Goal: Transaction & Acquisition: Obtain resource

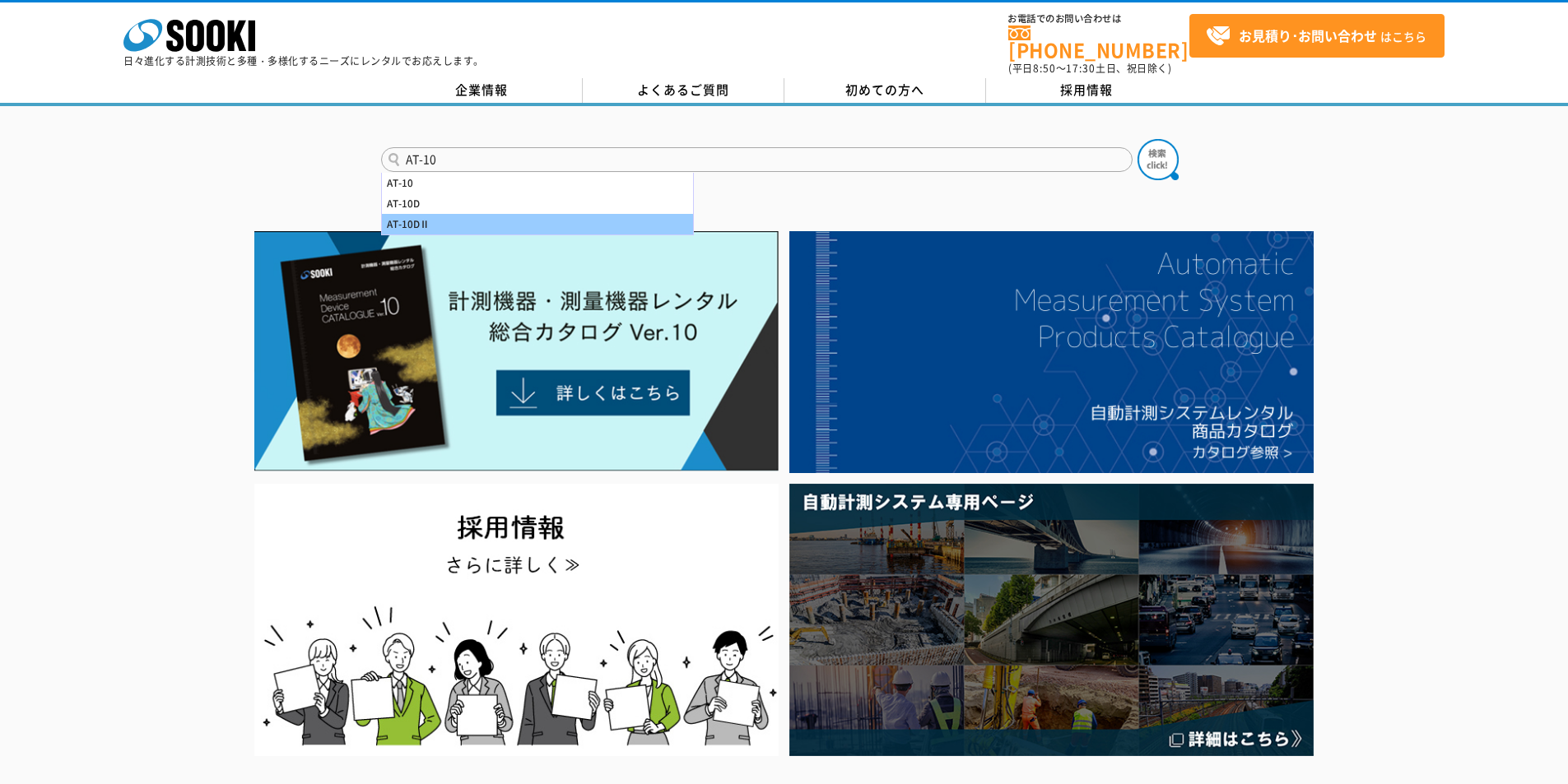
click at [405, 214] on div "AT-10DⅡ" at bounding box center [537, 224] width 311 height 21
type input "AT-10DⅡ"
click at [1137, 139] on button at bounding box center [1158, 159] width 41 height 41
click at [427, 148] on input "text" at bounding box center [757, 159] width 751 height 24
type input "TR-150F"
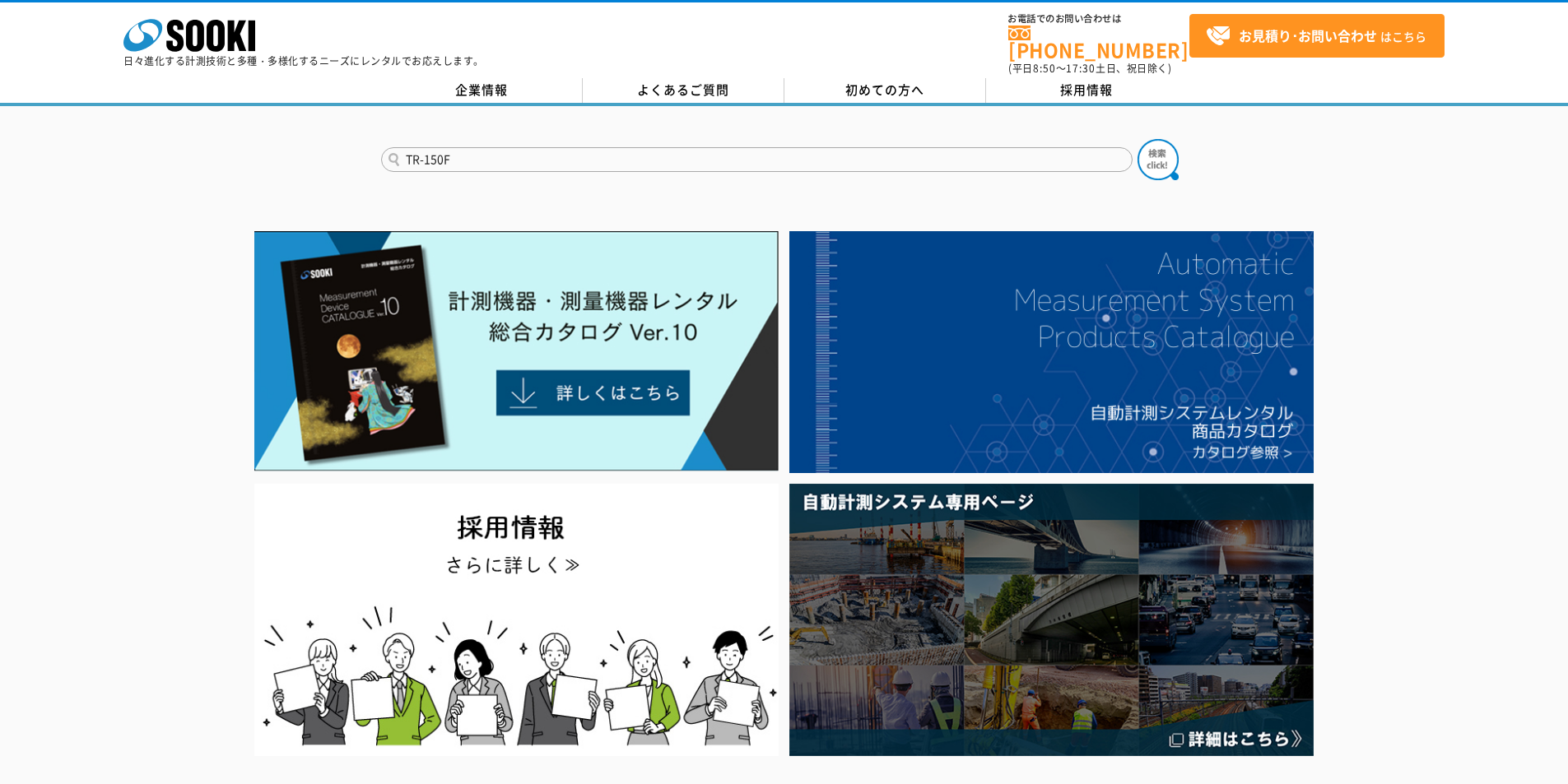
click at [1137, 139] on button at bounding box center [1158, 159] width 41 height 41
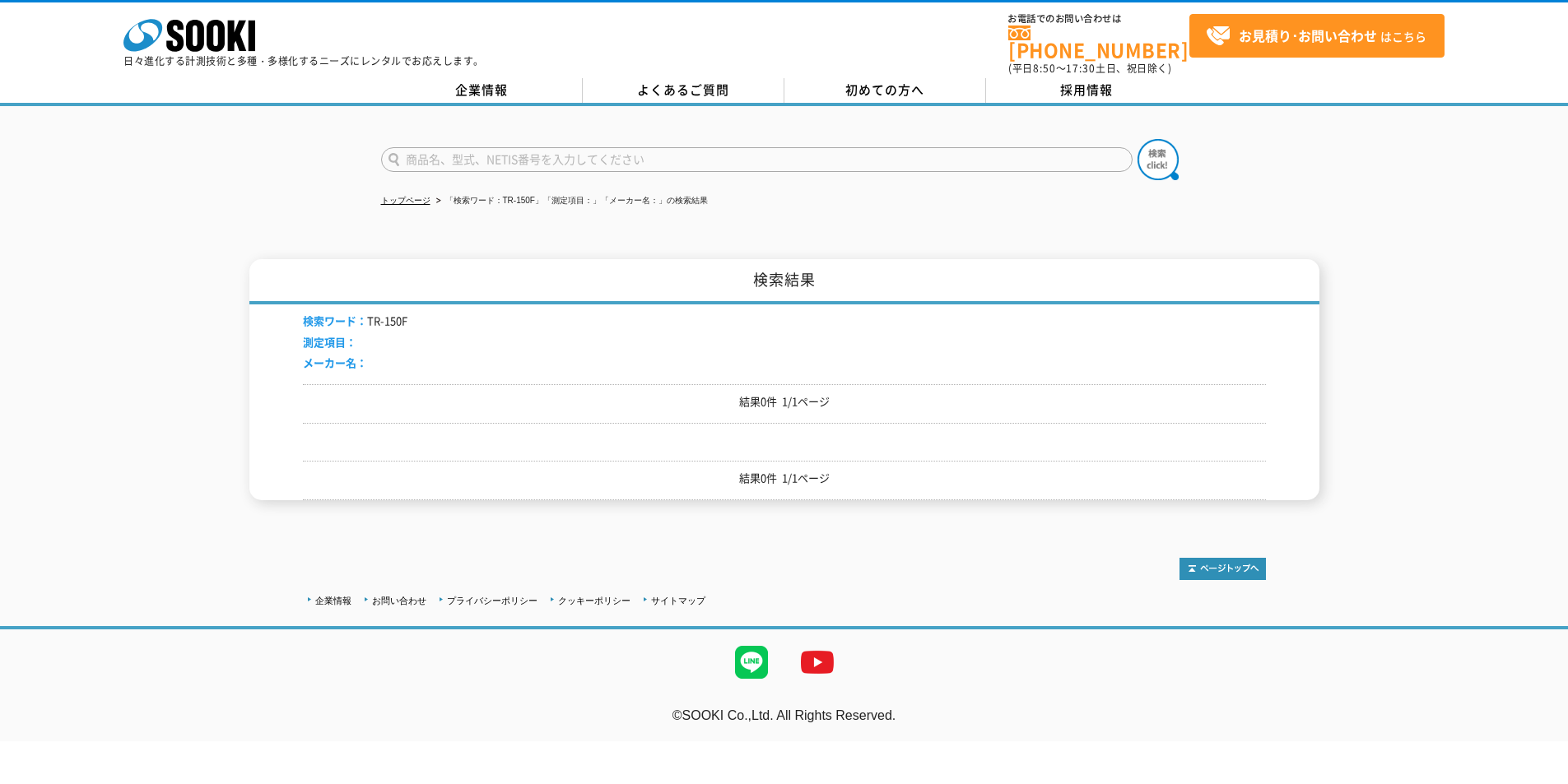
click at [332, 312] on span "検索ワード：" at bounding box center [334, 320] width 64 height 15
click at [467, 148] on input "text" at bounding box center [757, 159] width 751 height 24
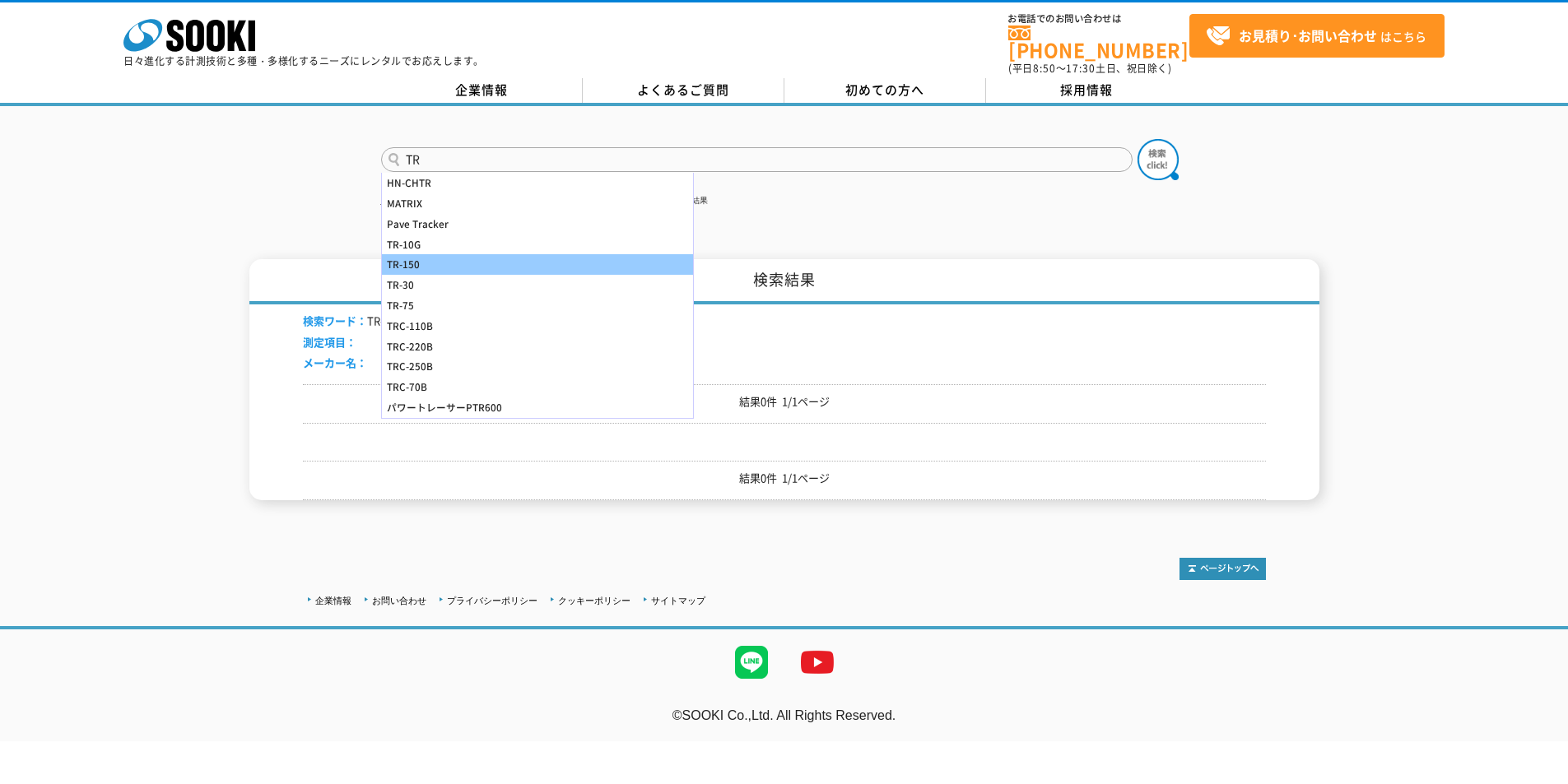
click at [412, 254] on div "TR-150" at bounding box center [537, 264] width 311 height 21
type input "TR-150"
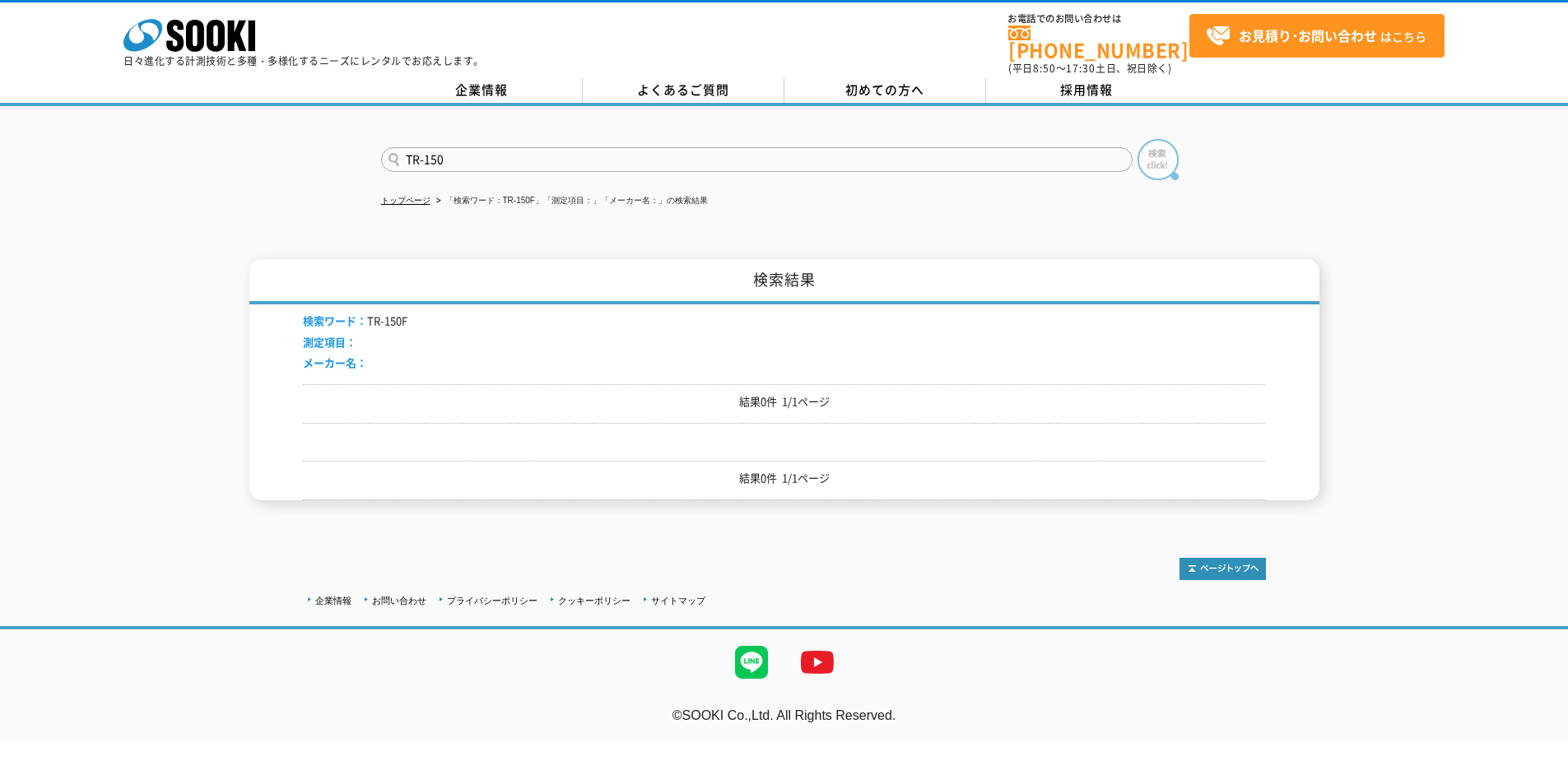
click at [1151, 146] on img at bounding box center [1158, 159] width 41 height 41
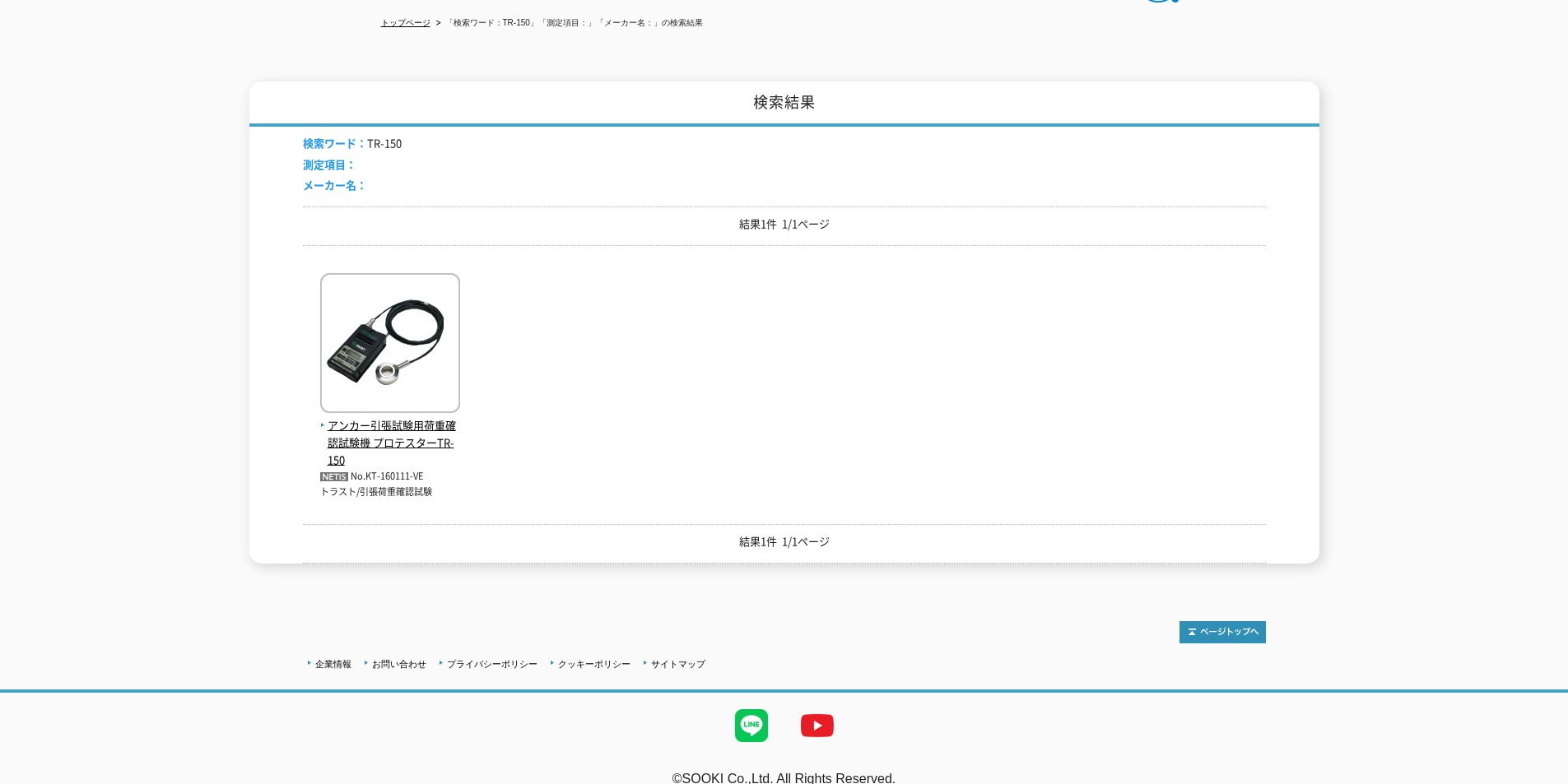
scroll to position [189, 0]
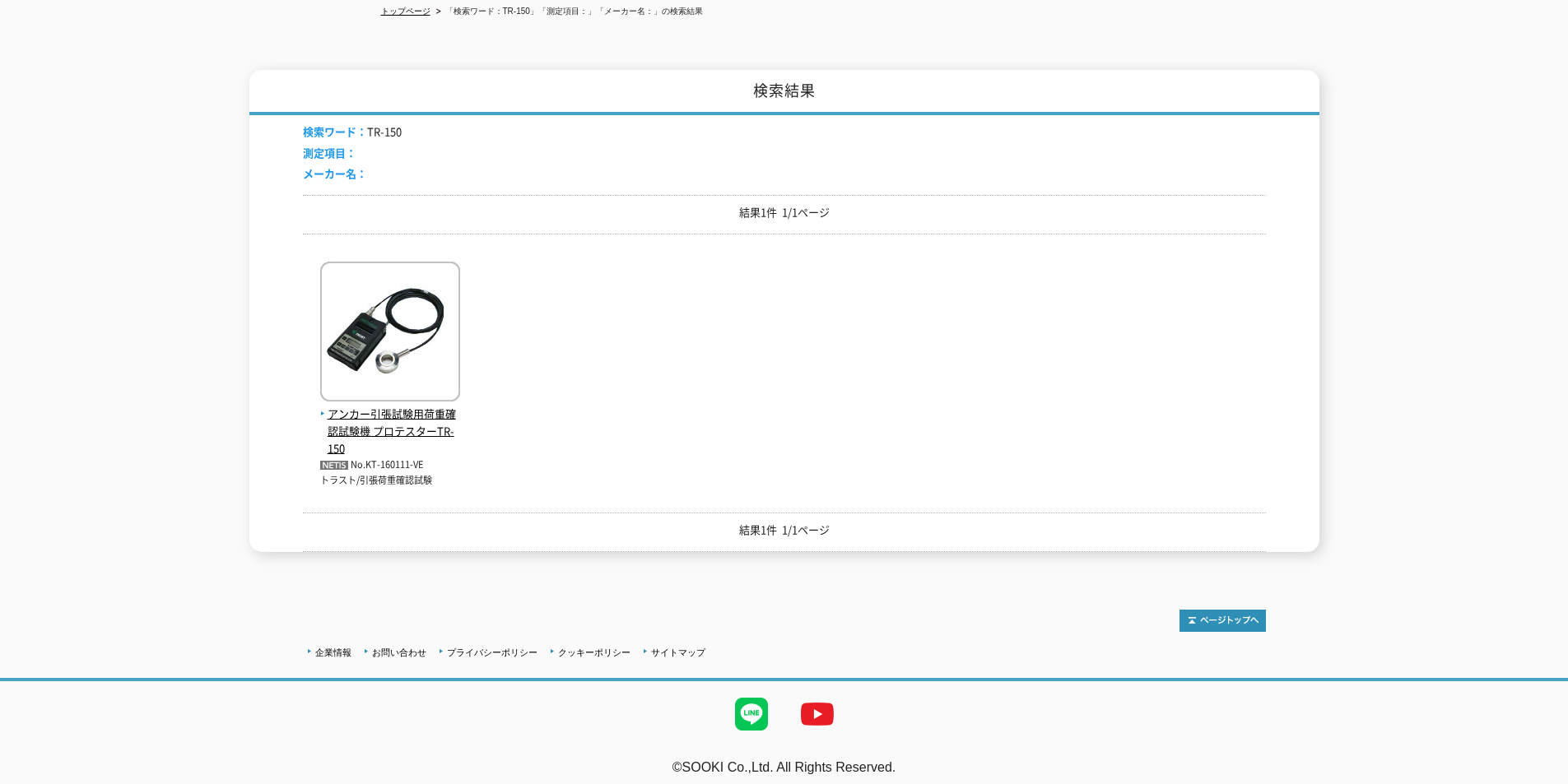
click at [491, 434] on div "アンカー引張試験用荷重確認試験機 プロテスターTR-150 No.KT-160111-VE トラスト/引張荷重確認試験" at bounding box center [784, 367] width 963 height 241
